Goal: Task Accomplishment & Management: Complete application form

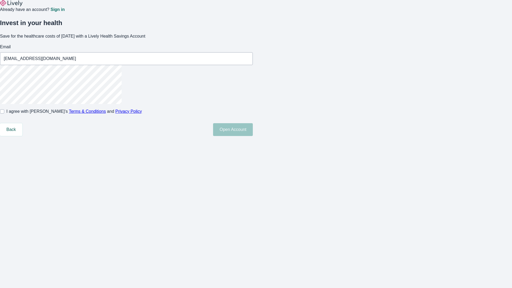
click at [4, 114] on input "I agree with Lively’s Terms & Conditions and Privacy Policy" at bounding box center [2, 111] width 4 height 4
checkbox input "true"
click at [253, 136] on button "Open Account" at bounding box center [233, 129] width 40 height 13
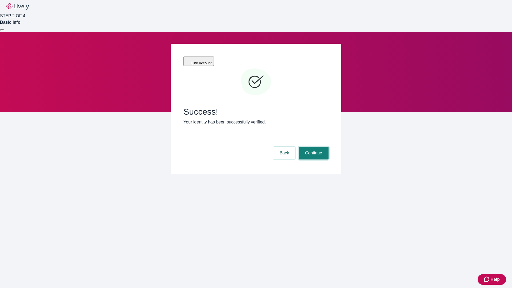
click at [313, 147] on button "Continue" at bounding box center [314, 153] width 30 height 13
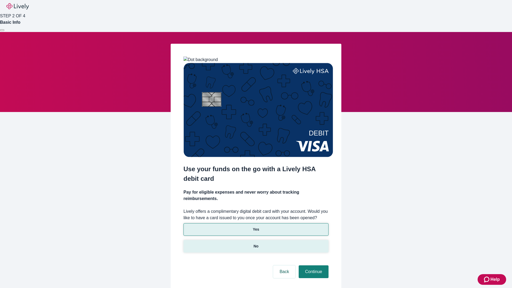
click at [256, 243] on p "No" at bounding box center [256, 246] width 5 height 6
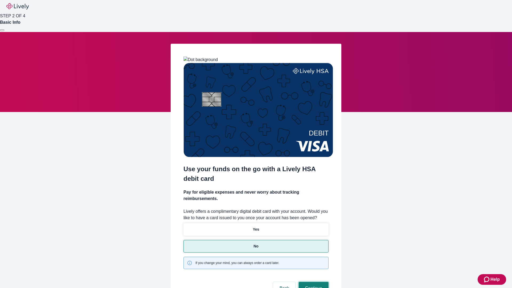
click at [313, 282] on button "Continue" at bounding box center [314, 288] width 30 height 13
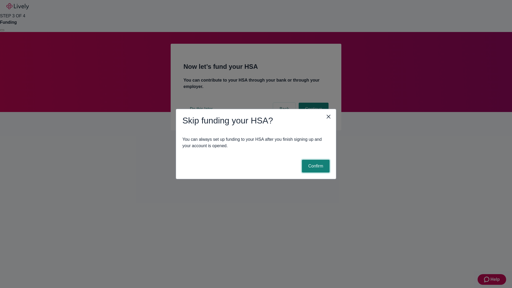
click at [315, 166] on button "Confirm" at bounding box center [316, 166] width 28 height 13
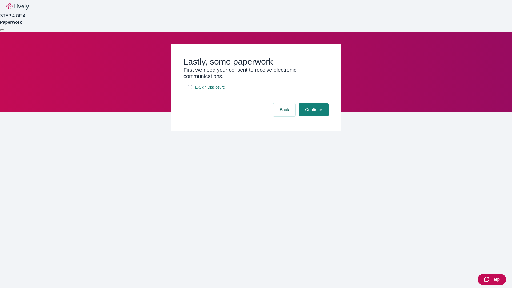
click at [190, 89] on input "E-Sign Disclosure" at bounding box center [190, 87] width 4 height 4
checkbox input "true"
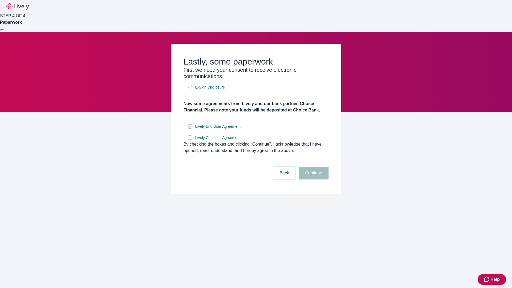
click at [190, 140] on input "Lively Custodial Agreement" at bounding box center [190, 137] width 4 height 4
checkbox input "true"
click at [313, 179] on button "Continue" at bounding box center [314, 173] width 30 height 13
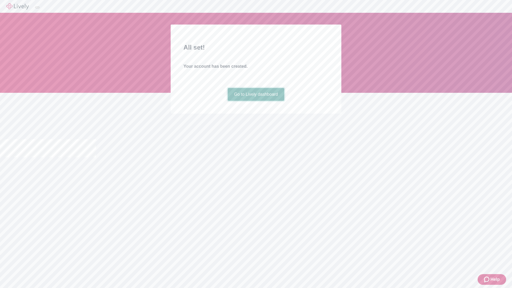
click at [256, 101] on link "Go to Lively dashboard" at bounding box center [256, 94] width 57 height 13
